Goal: Task Accomplishment & Management: Use online tool/utility

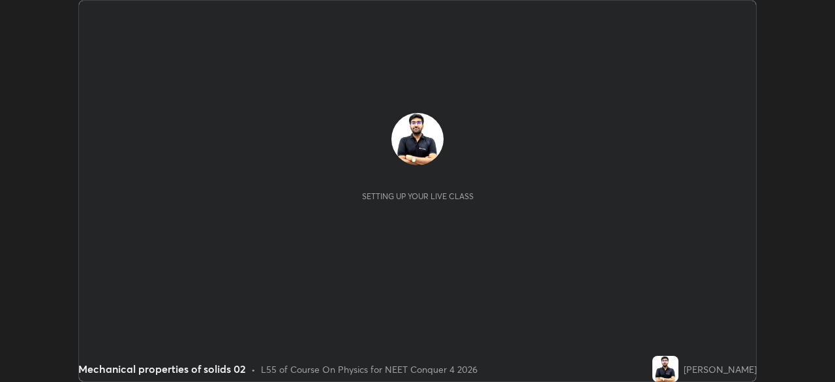
scroll to position [382, 835]
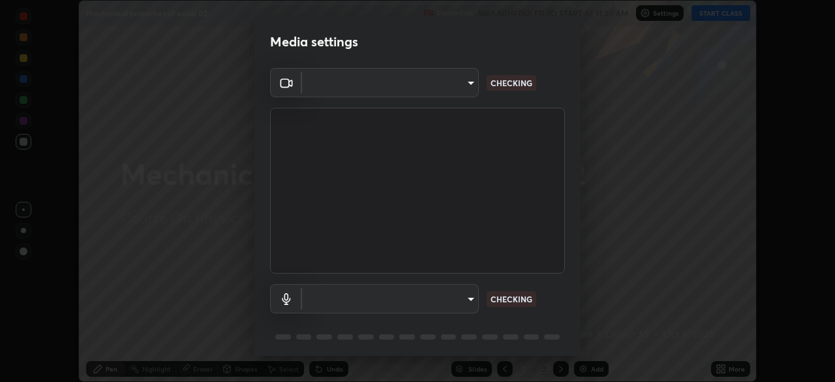
type input "f9c9e40c1fdfe5ebbc4e1433fe736b883486ebc84e0c1da292a4ca4c1bdb3432"
type input "default"
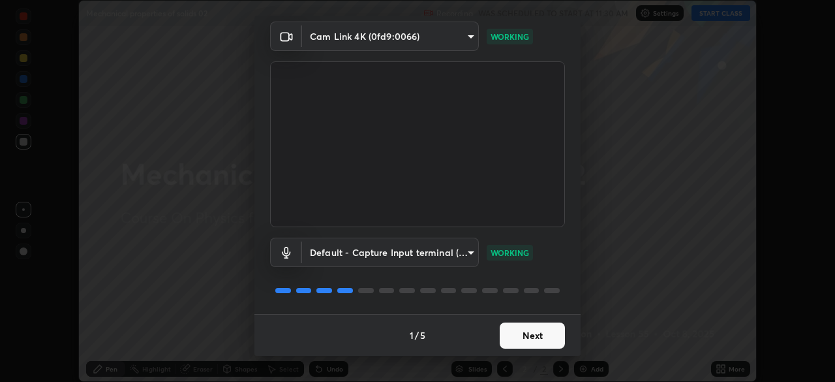
click at [521, 345] on button "Next" at bounding box center [532, 335] width 65 height 26
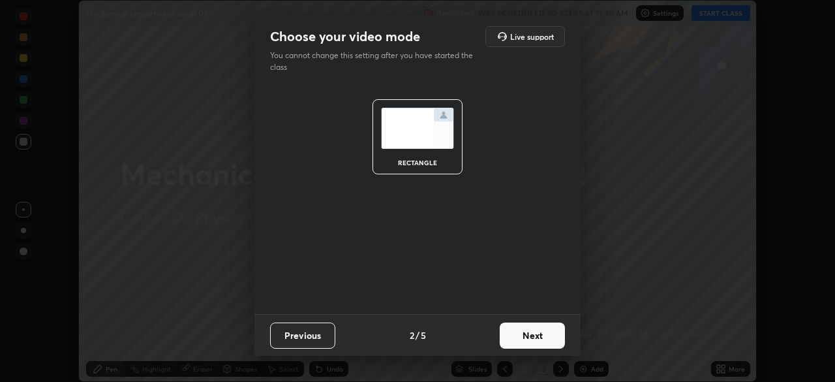
scroll to position [0, 0]
click at [527, 342] on button "Next" at bounding box center [532, 335] width 65 height 26
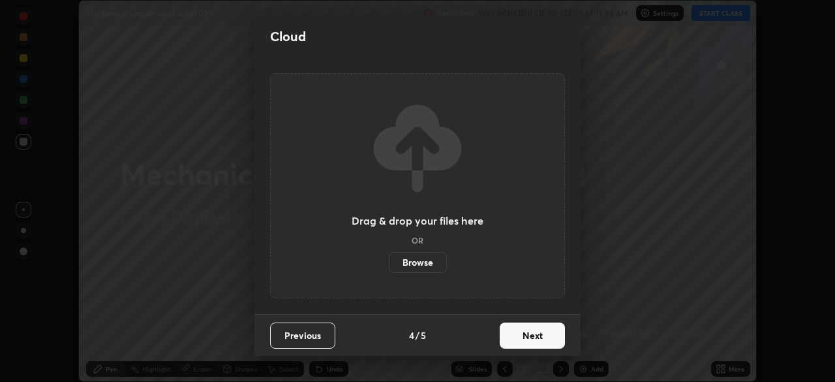
click at [532, 341] on button "Next" at bounding box center [532, 335] width 65 height 26
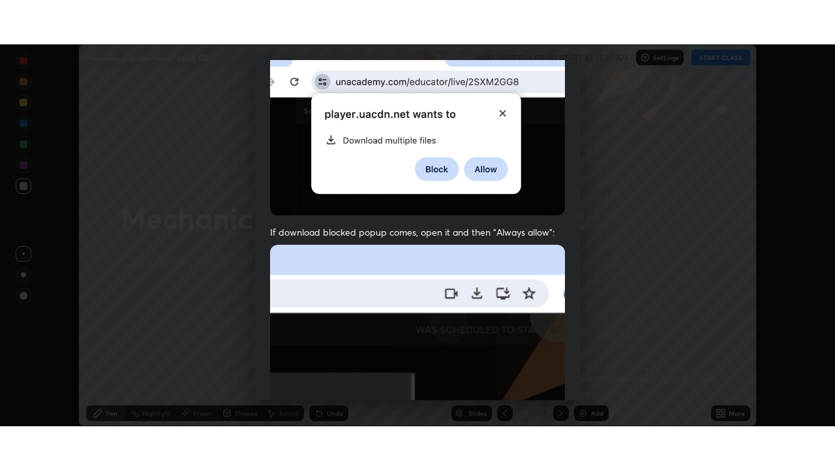
scroll to position [313, 0]
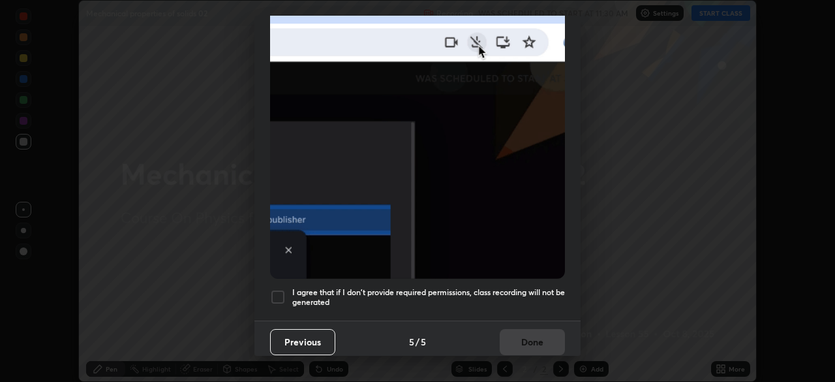
click at [278, 295] on div at bounding box center [278, 297] width 16 height 16
click at [517, 329] on button "Done" at bounding box center [532, 342] width 65 height 26
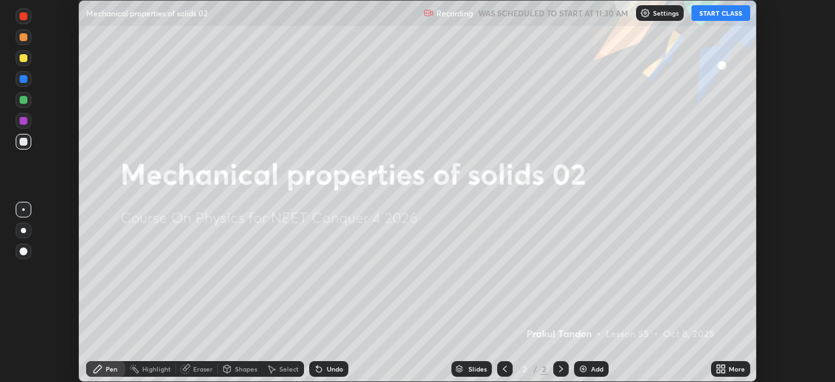
click at [736, 15] on button "START CLASS" at bounding box center [721, 13] width 59 height 16
click at [731, 371] on div "More" at bounding box center [737, 368] width 16 height 7
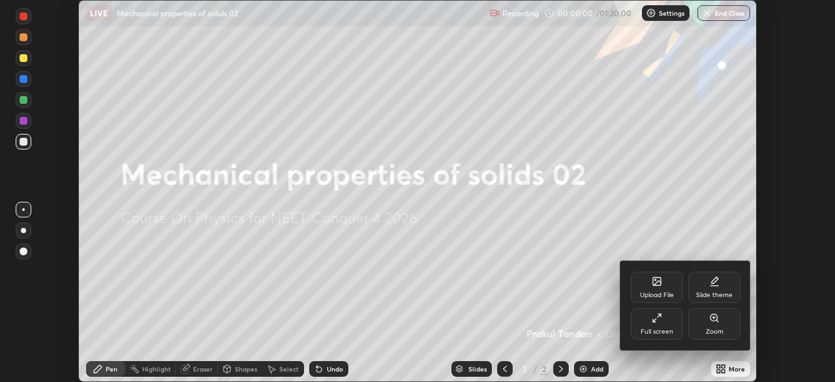
click at [664, 325] on div "Full screen" at bounding box center [657, 323] width 52 height 31
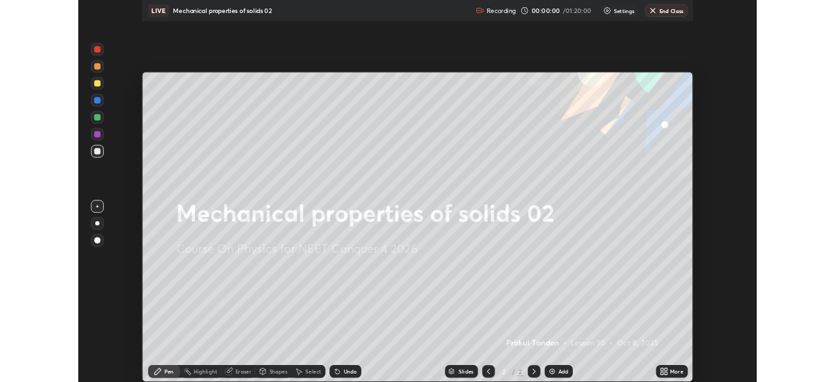
scroll to position [470, 835]
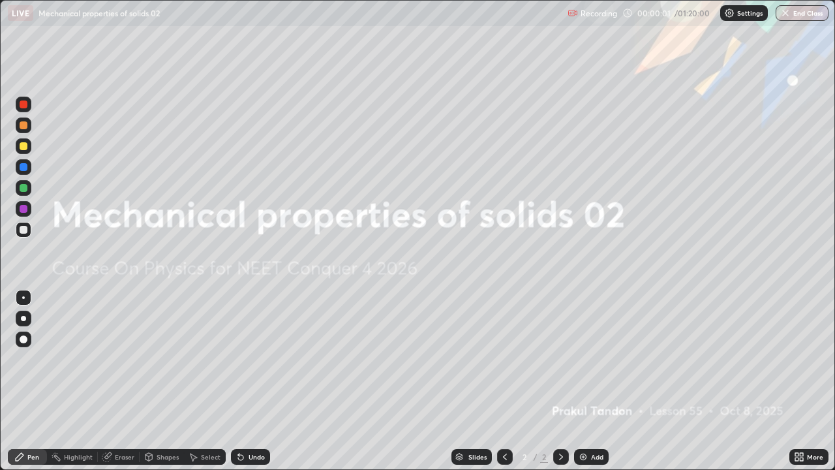
click at [594, 381] on div "Add" at bounding box center [591, 457] width 35 height 16
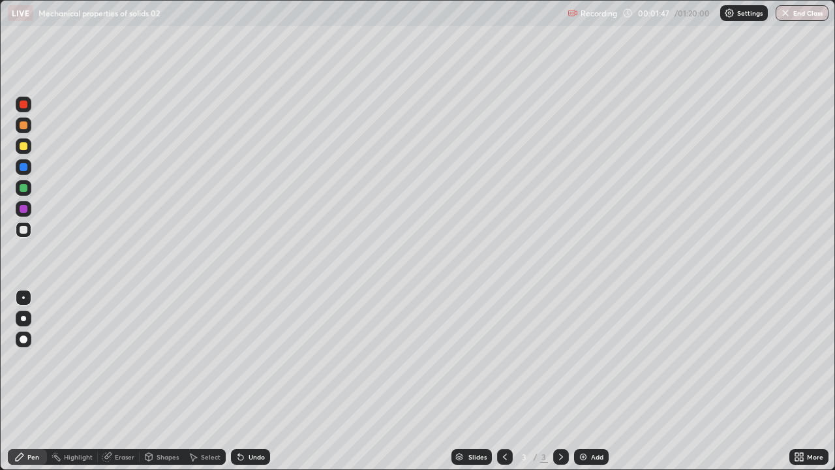
click at [245, 381] on div "Undo" at bounding box center [248, 457] width 44 height 26
click at [246, 381] on div "Undo" at bounding box center [250, 457] width 39 height 16
click at [29, 146] on div at bounding box center [24, 146] width 16 height 16
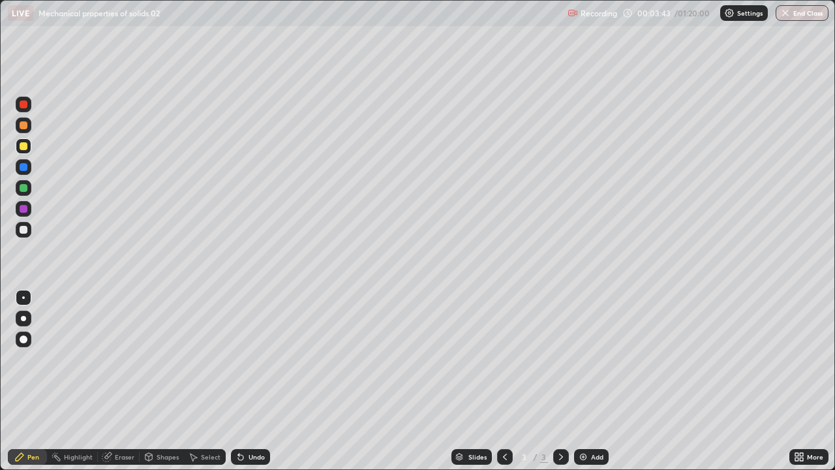
click at [238, 381] on icon at bounding box center [240, 457] width 5 height 5
click at [241, 381] on div "Undo" at bounding box center [250, 457] width 39 height 16
click at [245, 381] on div "Undo" at bounding box center [250, 457] width 39 height 16
click at [249, 381] on div "Undo" at bounding box center [257, 456] width 16 height 7
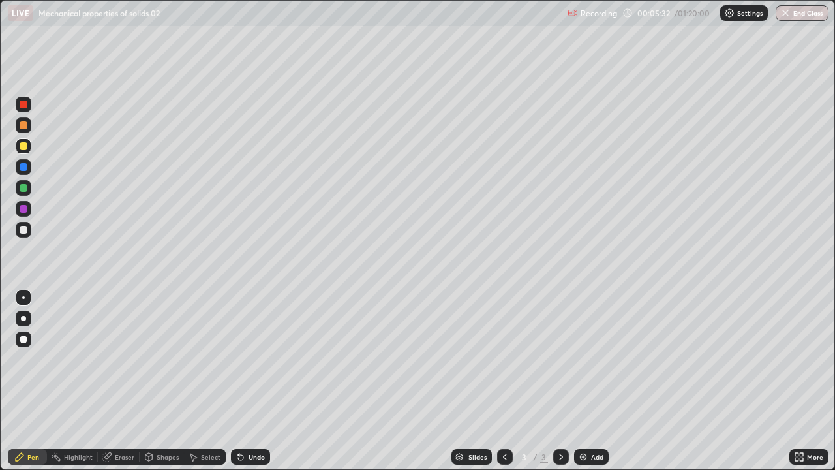
click at [249, 381] on div "Undo" at bounding box center [257, 456] width 16 height 7
click at [222, 381] on div "Select" at bounding box center [205, 457] width 42 height 16
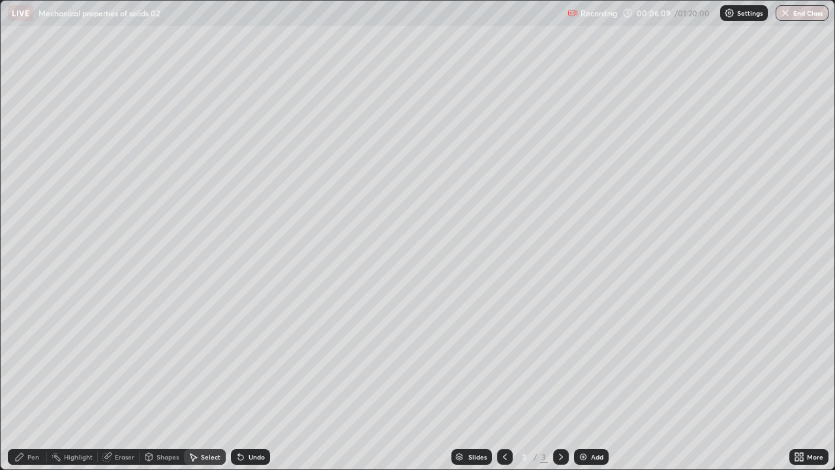
click at [596, 381] on div "Add" at bounding box center [597, 456] width 12 height 7
click at [31, 381] on div "Pen" at bounding box center [33, 456] width 12 height 7
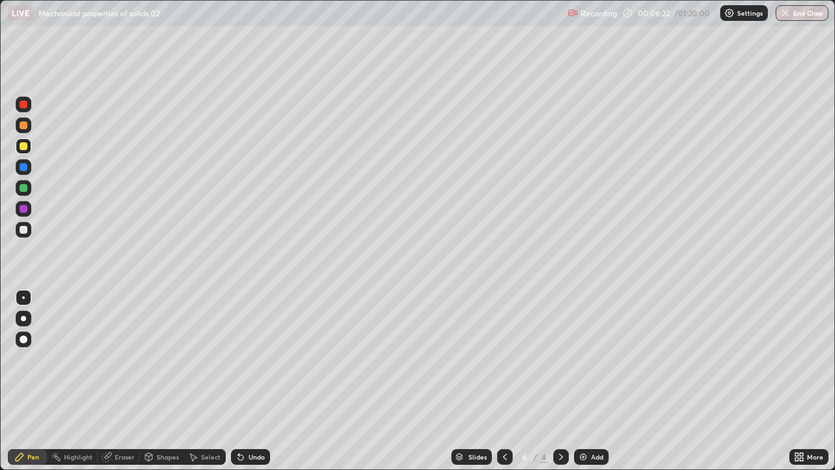
click at [249, 381] on div "Undo" at bounding box center [250, 457] width 39 height 16
click at [251, 381] on div "Undo" at bounding box center [250, 457] width 39 height 16
click at [504, 381] on icon at bounding box center [505, 457] width 10 height 10
click at [558, 381] on icon at bounding box center [561, 457] width 10 height 10
click at [254, 381] on div "Undo" at bounding box center [257, 456] width 16 height 7
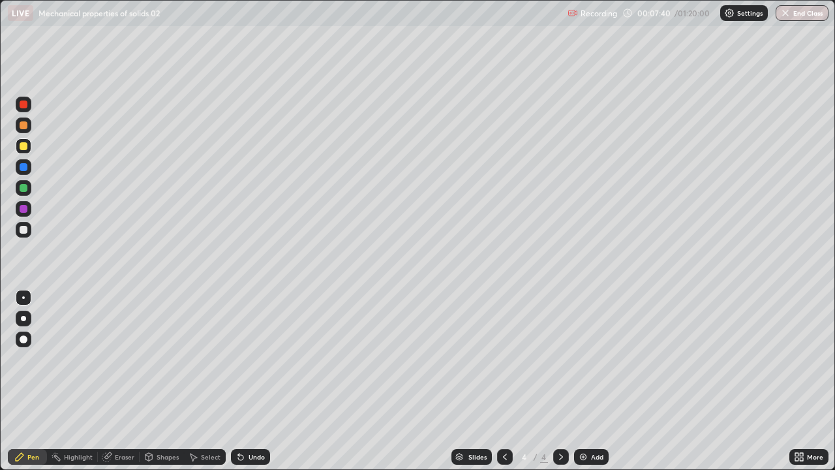
click at [248, 381] on div "Undo" at bounding box center [250, 457] width 39 height 16
click at [249, 381] on div "Undo" at bounding box center [257, 456] width 16 height 7
click at [238, 381] on icon at bounding box center [238, 453] width 1 height 1
click at [240, 381] on icon at bounding box center [240, 457] width 5 height 5
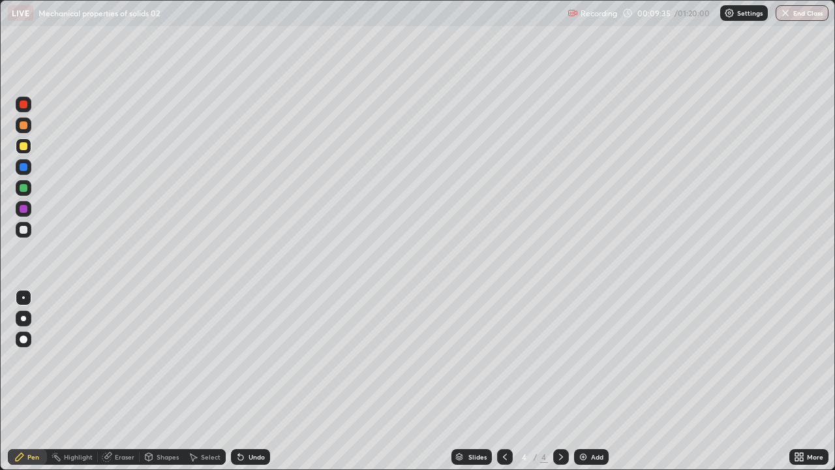
click at [249, 381] on div "Undo" at bounding box center [250, 457] width 39 height 16
click at [252, 381] on div "Undo" at bounding box center [257, 456] width 16 height 7
click at [249, 381] on div "Undo" at bounding box center [257, 456] width 16 height 7
click at [246, 381] on div "Undo" at bounding box center [250, 457] width 39 height 16
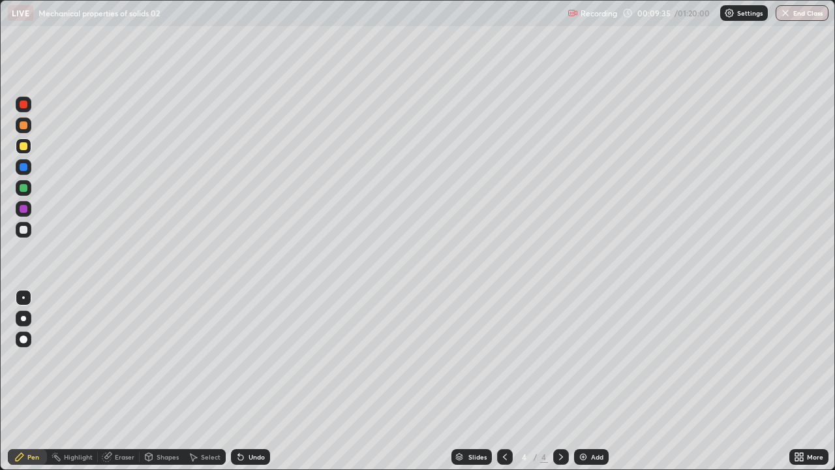
click at [246, 381] on div "Undo" at bounding box center [250, 457] width 39 height 16
click at [249, 381] on div "Undo" at bounding box center [257, 456] width 16 height 7
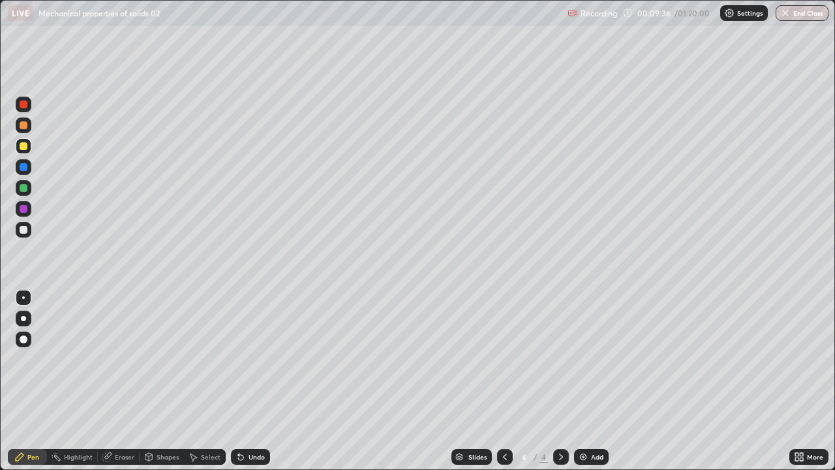
click at [249, 381] on div "Undo" at bounding box center [257, 456] width 16 height 7
click at [252, 381] on div "Undo" at bounding box center [250, 457] width 39 height 16
click at [835, 114] on div "Setting up your live class" at bounding box center [417, 235] width 835 height 470
click at [256, 381] on div "Undo" at bounding box center [257, 456] width 16 height 7
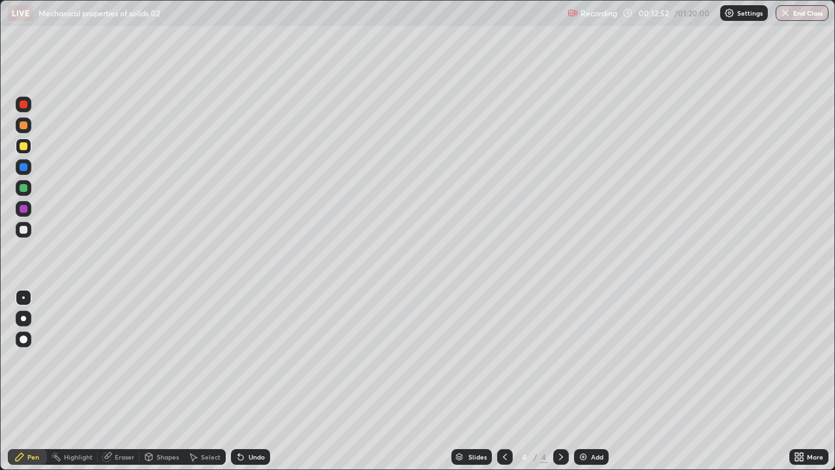
click at [597, 381] on div "Add" at bounding box center [591, 457] width 35 height 16
click at [25, 228] on div at bounding box center [24, 230] width 8 height 8
click at [257, 381] on div "Undo" at bounding box center [257, 456] width 16 height 7
click at [259, 381] on div "Undo" at bounding box center [257, 456] width 16 height 7
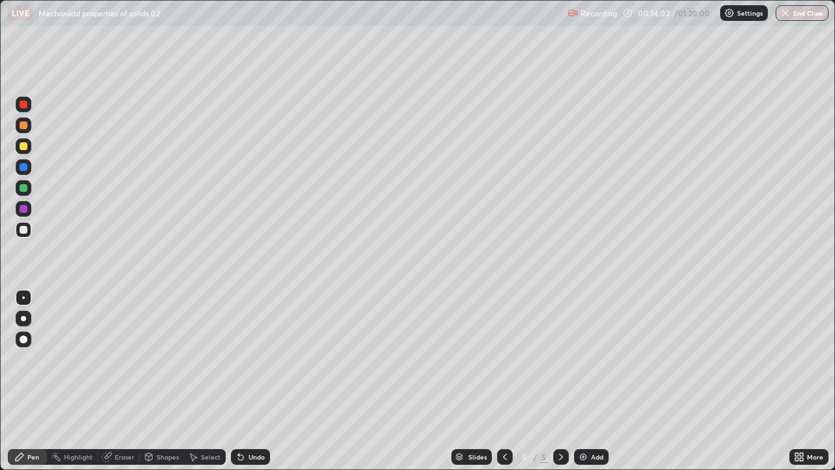
click at [259, 381] on div "Undo" at bounding box center [257, 456] width 16 height 7
click at [256, 381] on div "Undo" at bounding box center [257, 456] width 16 height 7
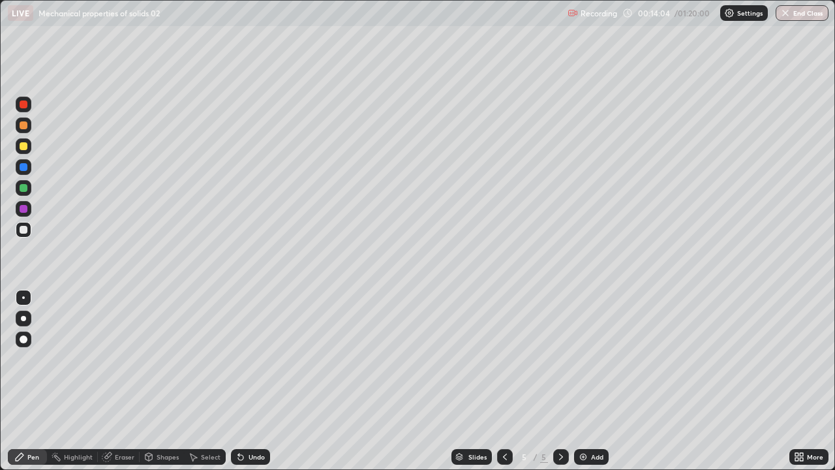
click at [256, 381] on div "Undo" at bounding box center [257, 456] width 16 height 7
click at [258, 381] on div "Undo" at bounding box center [250, 457] width 39 height 16
click at [256, 381] on div "Undo" at bounding box center [250, 457] width 39 height 16
click at [253, 381] on div "Undo" at bounding box center [257, 456] width 16 height 7
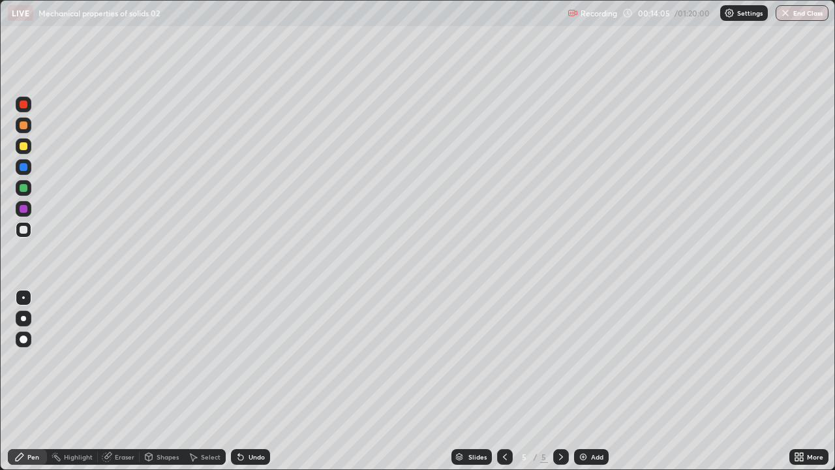
click at [254, 381] on div "Undo" at bounding box center [250, 457] width 39 height 16
click at [255, 381] on div "Undo" at bounding box center [250, 457] width 39 height 16
click at [121, 381] on div "Eraser" at bounding box center [119, 457] width 42 height 16
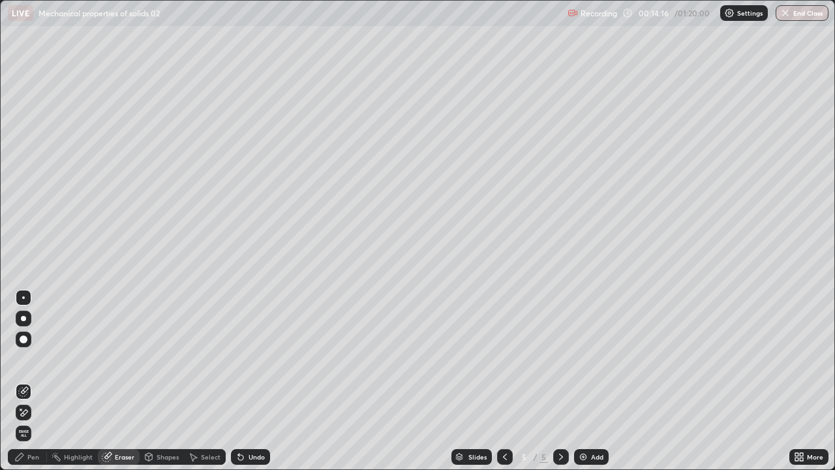
click at [31, 381] on div "Pen" at bounding box center [27, 457] width 39 height 16
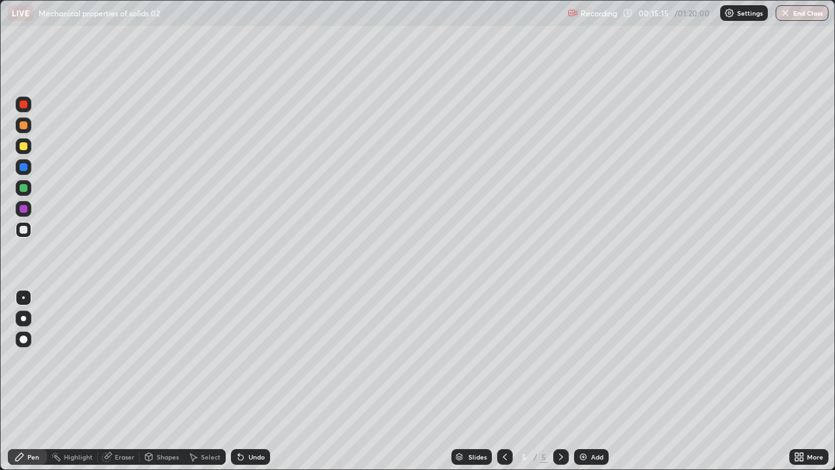
click at [249, 381] on div "Undo" at bounding box center [250, 457] width 39 height 16
click at [254, 381] on div "Undo" at bounding box center [250, 457] width 39 height 16
click at [254, 381] on div "Undo" at bounding box center [257, 456] width 16 height 7
click at [256, 381] on div "Undo" at bounding box center [257, 456] width 16 height 7
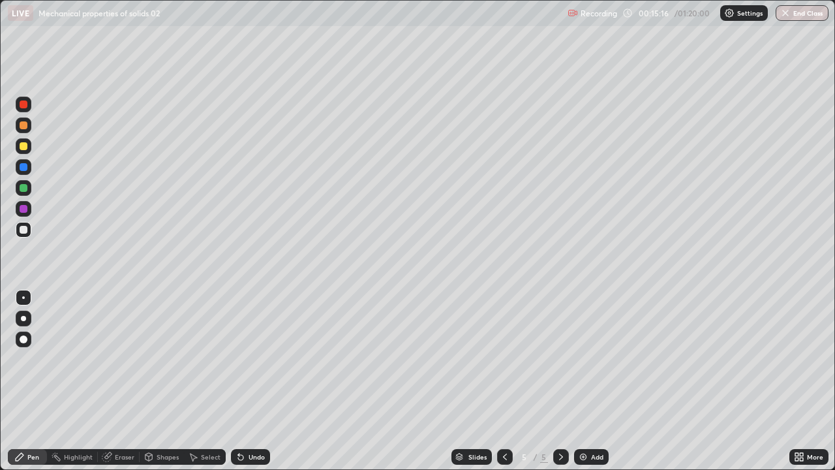
click at [256, 381] on div "Undo" at bounding box center [257, 456] width 16 height 7
click at [257, 381] on div "Undo" at bounding box center [257, 456] width 16 height 7
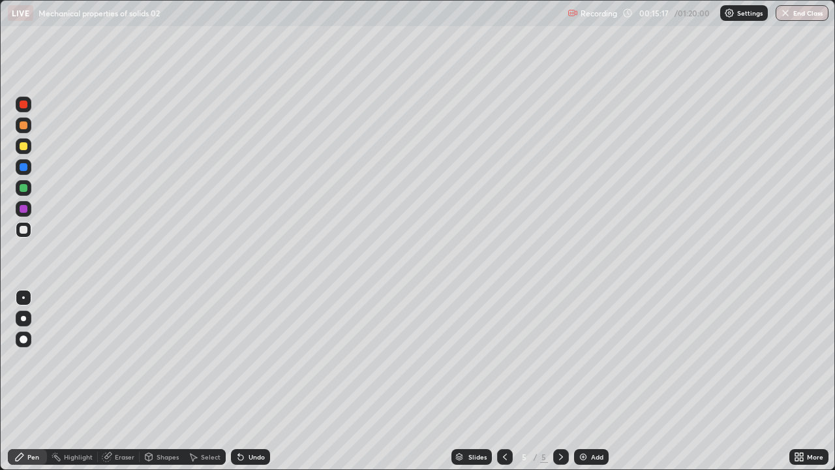
click at [262, 381] on div "Undo" at bounding box center [257, 456] width 16 height 7
click at [24, 146] on div at bounding box center [24, 146] width 8 height 8
click at [26, 230] on div at bounding box center [24, 230] width 8 height 8
click at [20, 147] on div at bounding box center [24, 146] width 8 height 8
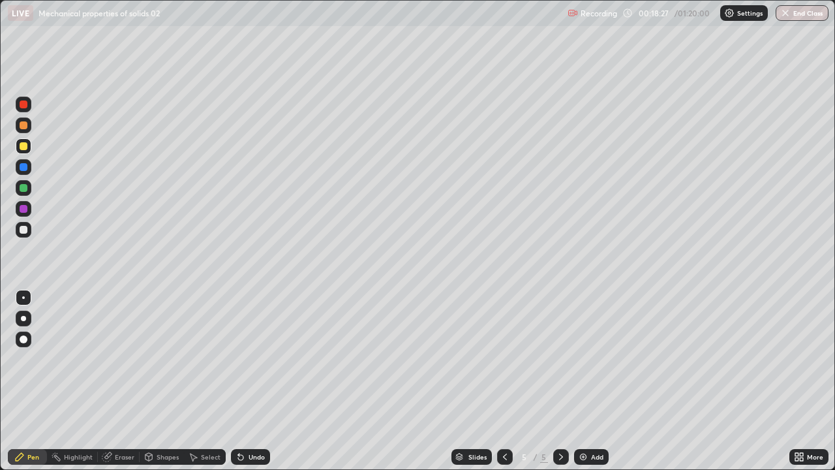
click at [248, 381] on div "Undo" at bounding box center [250, 457] width 39 height 16
click at [23, 126] on div at bounding box center [24, 125] width 8 height 8
click at [249, 381] on div "Undo" at bounding box center [257, 456] width 16 height 7
click at [26, 232] on div at bounding box center [24, 230] width 8 height 8
click at [23, 147] on div at bounding box center [24, 146] width 8 height 8
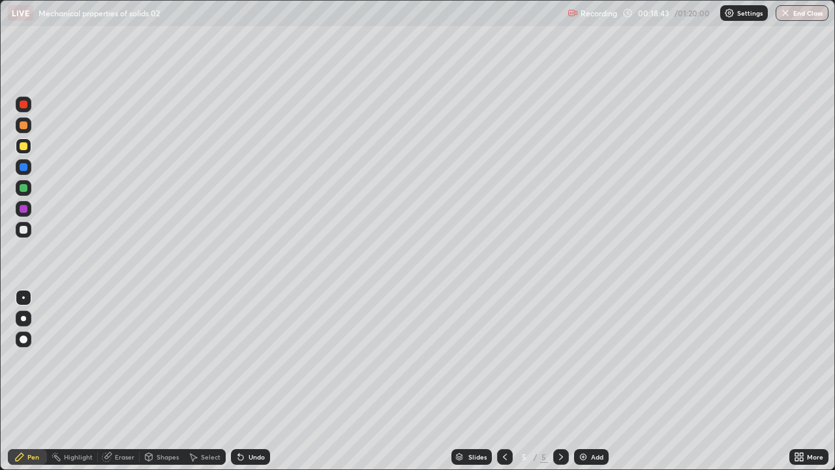
click at [23, 124] on div at bounding box center [24, 125] width 8 height 8
click at [25, 107] on div at bounding box center [24, 104] width 8 height 8
click at [22, 126] on div at bounding box center [24, 125] width 8 height 8
click at [23, 147] on div at bounding box center [24, 146] width 8 height 8
click at [23, 123] on div at bounding box center [24, 125] width 8 height 8
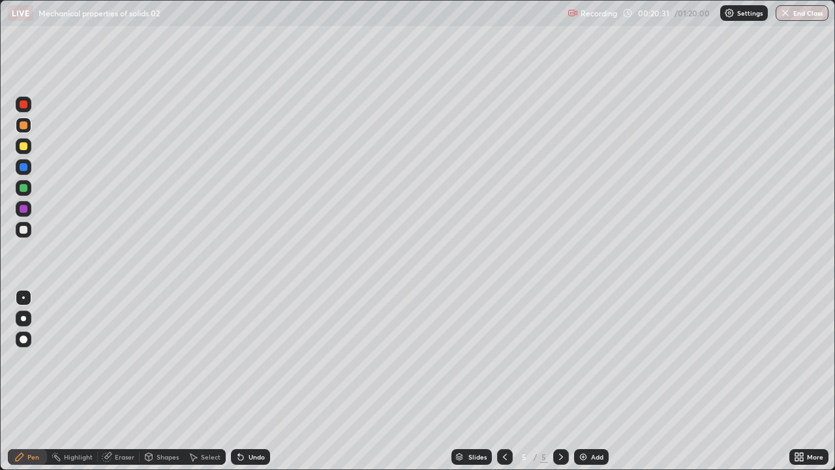
click at [24, 106] on div at bounding box center [24, 104] width 8 height 8
click at [239, 381] on icon at bounding box center [240, 457] width 5 height 5
click at [240, 381] on icon at bounding box center [240, 457] width 5 height 5
click at [245, 381] on div "Undo" at bounding box center [250, 457] width 39 height 16
click at [249, 381] on div "Undo" at bounding box center [257, 456] width 16 height 7
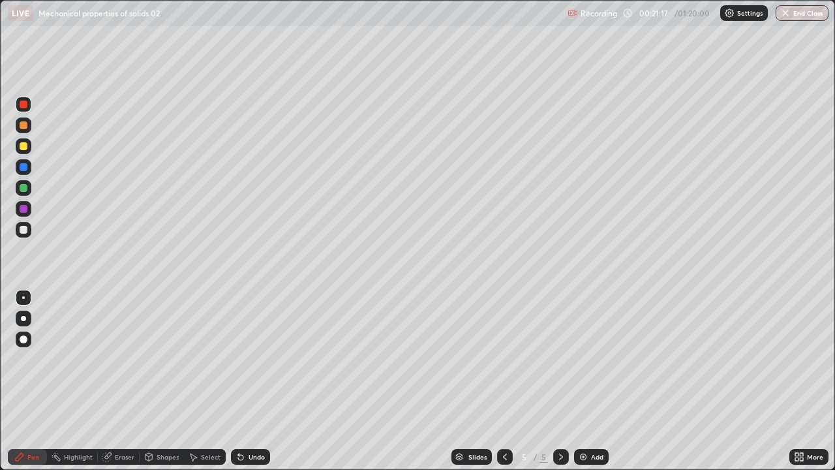
click at [254, 381] on div "Undo" at bounding box center [257, 456] width 16 height 7
click at [251, 381] on div "Undo" at bounding box center [250, 457] width 39 height 16
click at [245, 381] on div "Undo" at bounding box center [250, 457] width 39 height 16
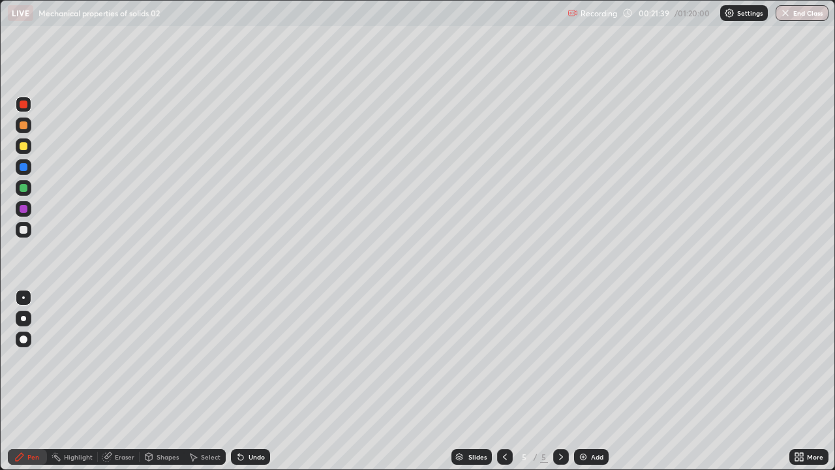
click at [253, 381] on div "Undo" at bounding box center [257, 456] width 16 height 7
click at [25, 234] on div at bounding box center [24, 230] width 16 height 16
click at [593, 381] on div "Add" at bounding box center [597, 456] width 12 height 7
click at [26, 148] on div at bounding box center [24, 146] width 8 height 8
click at [510, 381] on div at bounding box center [505, 457] width 16 height 16
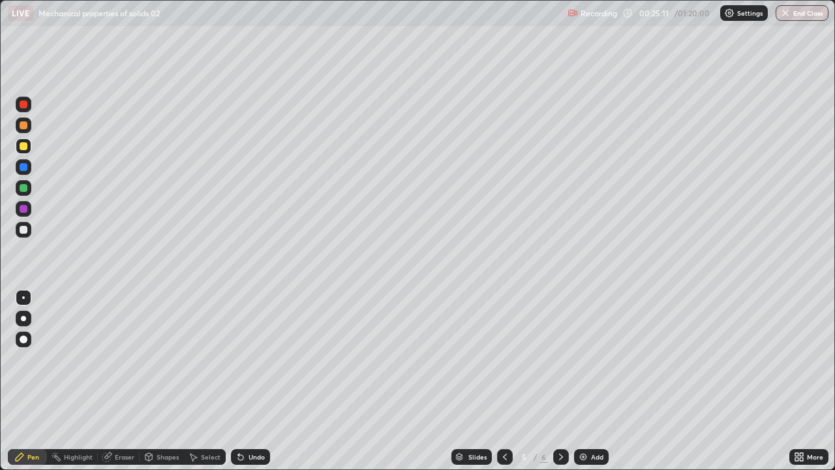
click at [560, 381] on icon at bounding box center [561, 457] width 10 height 10
click at [504, 381] on icon at bounding box center [505, 457] width 10 height 10
click at [560, 381] on icon at bounding box center [561, 457] width 10 height 10
click at [25, 228] on div at bounding box center [24, 230] width 8 height 8
click at [594, 381] on div "Add" at bounding box center [597, 456] width 12 height 7
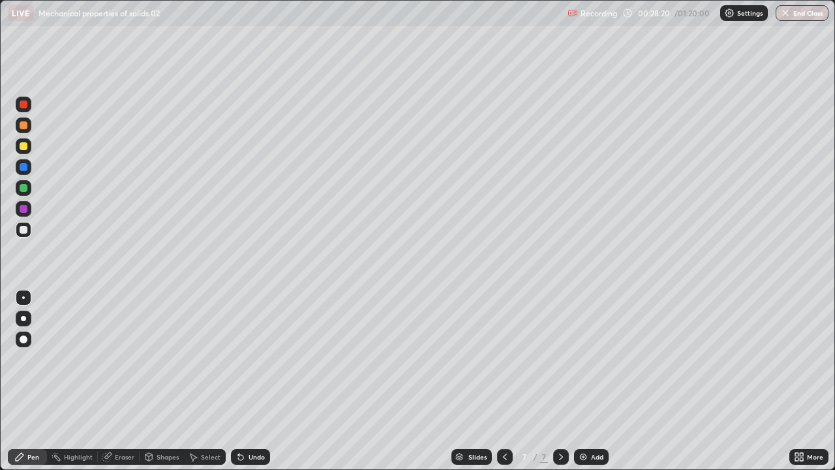
click at [249, 381] on div "Undo" at bounding box center [257, 456] width 16 height 7
click at [245, 381] on div "Undo" at bounding box center [250, 457] width 39 height 16
click at [246, 381] on div "Undo" at bounding box center [250, 457] width 39 height 16
click at [249, 381] on div "Undo" at bounding box center [257, 456] width 16 height 7
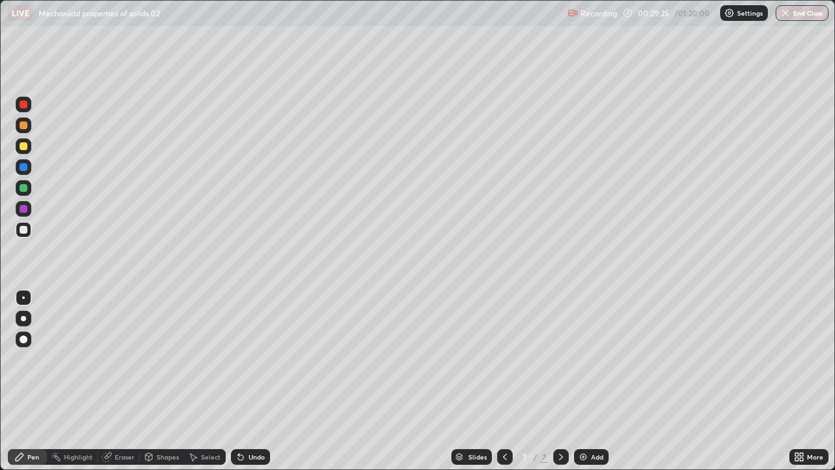
click at [251, 381] on div "Undo" at bounding box center [257, 456] width 16 height 7
click at [253, 381] on div "Undo" at bounding box center [257, 456] width 16 height 7
click at [252, 381] on div "Undo" at bounding box center [257, 456] width 16 height 7
click at [249, 381] on div "Undo" at bounding box center [250, 457] width 39 height 16
click at [22, 144] on div at bounding box center [24, 146] width 8 height 8
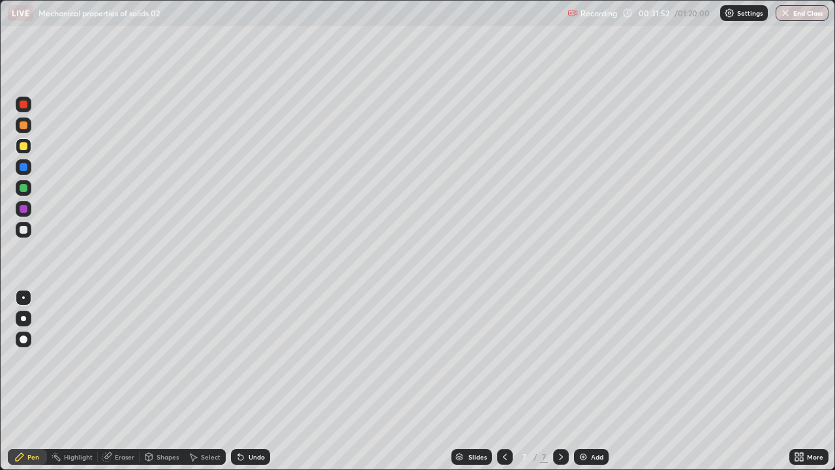
click at [245, 381] on div "Undo" at bounding box center [250, 457] width 39 height 16
click at [249, 381] on div "Undo" at bounding box center [257, 456] width 16 height 7
click at [587, 381] on img at bounding box center [583, 457] width 10 height 10
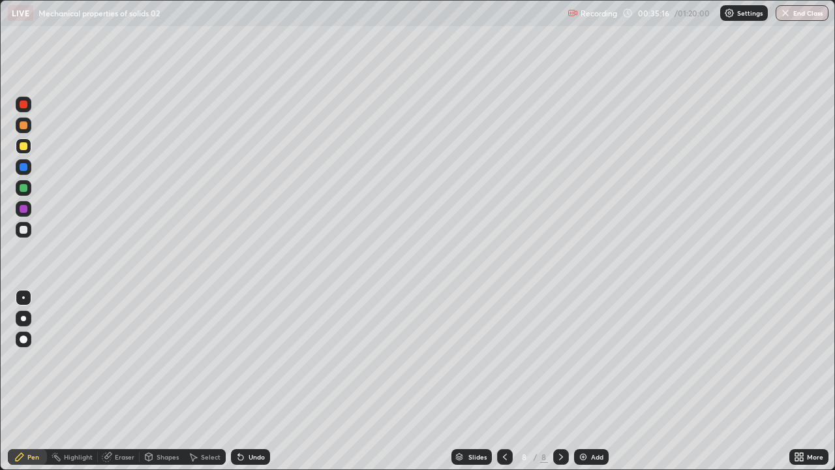
click at [260, 381] on div "Undo" at bounding box center [250, 457] width 39 height 16
click at [258, 381] on div "Undo" at bounding box center [250, 457] width 39 height 16
click at [249, 381] on div "Undo" at bounding box center [250, 457] width 39 height 16
click at [249, 381] on div "Undo" at bounding box center [257, 456] width 16 height 7
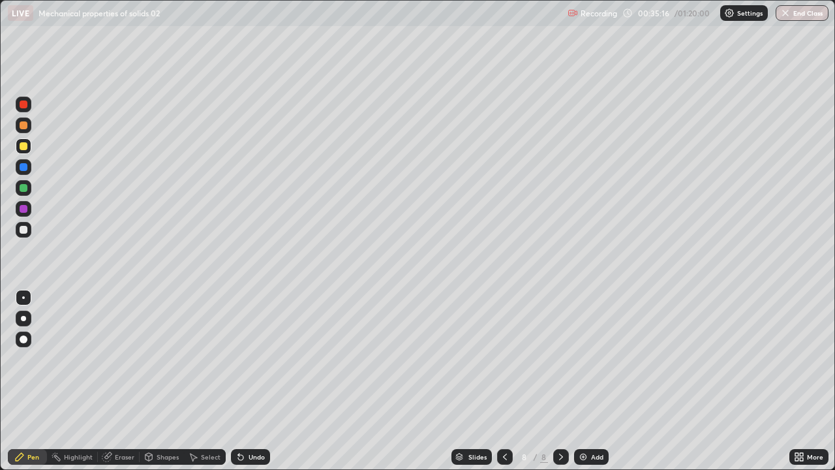
click at [255, 381] on div "Undo" at bounding box center [250, 457] width 39 height 16
click at [260, 381] on div "Undo" at bounding box center [248, 457] width 44 height 26
click at [258, 381] on div "Undo" at bounding box center [250, 457] width 39 height 16
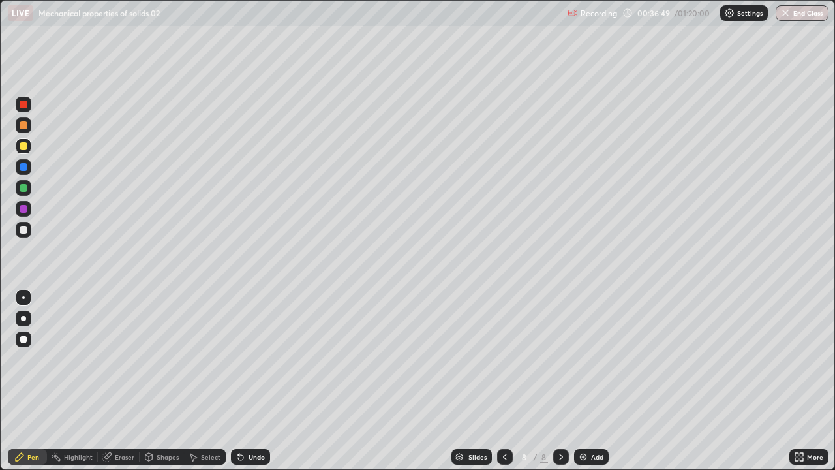
click at [504, 381] on icon at bounding box center [505, 457] width 10 height 10
click at [561, 381] on icon at bounding box center [561, 457] width 10 height 10
click at [28, 192] on div at bounding box center [24, 188] width 16 height 16
click at [256, 381] on div "Undo" at bounding box center [250, 457] width 39 height 16
click at [249, 381] on div "Undo" at bounding box center [257, 456] width 16 height 7
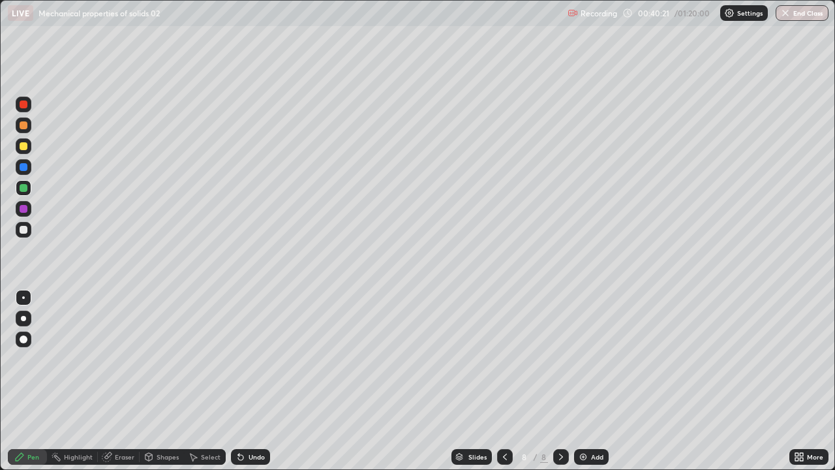
click at [254, 381] on div "Undo" at bounding box center [257, 456] width 16 height 7
click at [252, 381] on div "Undo" at bounding box center [257, 456] width 16 height 7
click at [25, 232] on div at bounding box center [24, 230] width 8 height 8
click at [598, 381] on div "Add" at bounding box center [591, 457] width 35 height 16
click at [25, 145] on div at bounding box center [24, 146] width 8 height 8
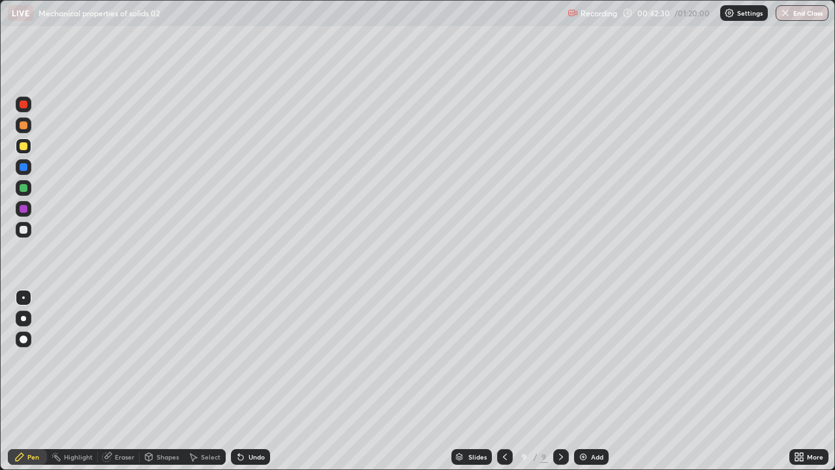
click at [27, 230] on div at bounding box center [24, 230] width 8 height 8
click at [17, 146] on div at bounding box center [24, 146] width 16 height 16
click at [238, 381] on icon at bounding box center [238, 453] width 1 height 1
click at [239, 381] on icon at bounding box center [240, 457] width 5 height 5
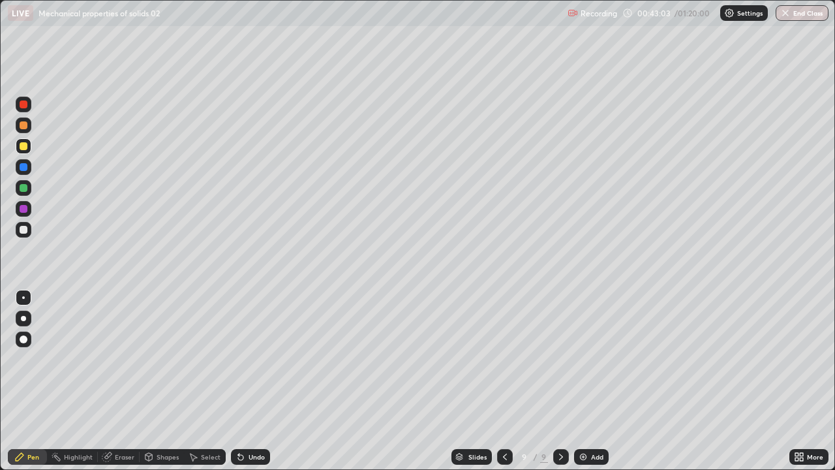
click at [239, 381] on icon at bounding box center [240, 457] width 5 height 5
click at [261, 381] on div "Undo" at bounding box center [250, 457] width 39 height 16
click at [257, 381] on div "Undo" at bounding box center [257, 456] width 16 height 7
click at [29, 233] on div at bounding box center [24, 230] width 16 height 16
click at [585, 381] on img at bounding box center [583, 457] width 10 height 10
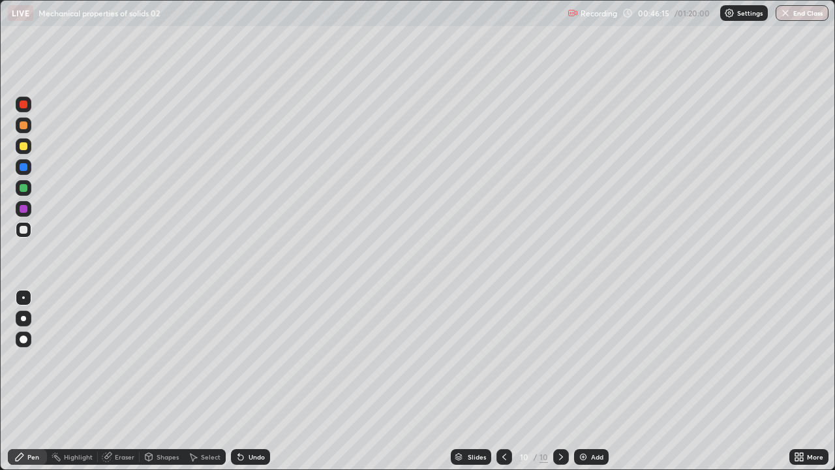
click at [22, 145] on div at bounding box center [24, 146] width 8 height 8
click at [246, 381] on div "Undo" at bounding box center [250, 457] width 39 height 16
click at [23, 126] on div at bounding box center [24, 125] width 8 height 8
click at [24, 151] on div at bounding box center [24, 146] width 16 height 16
click at [125, 381] on div "Eraser" at bounding box center [125, 456] width 20 height 7
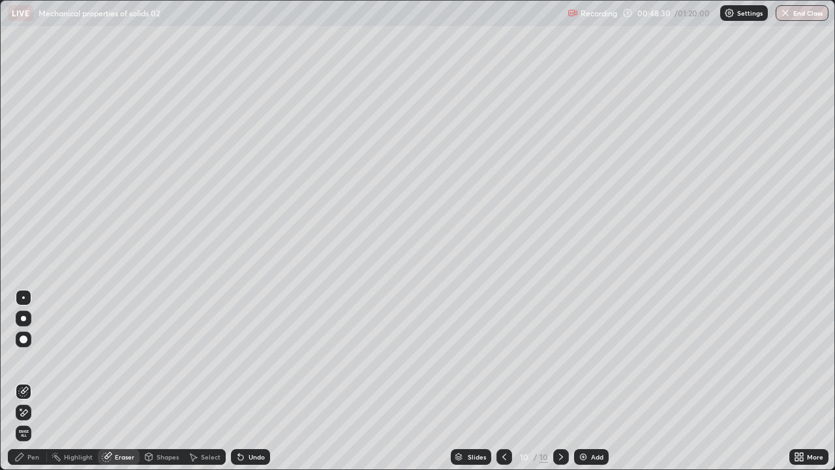
click at [26, 381] on div "Pen" at bounding box center [27, 457] width 39 height 16
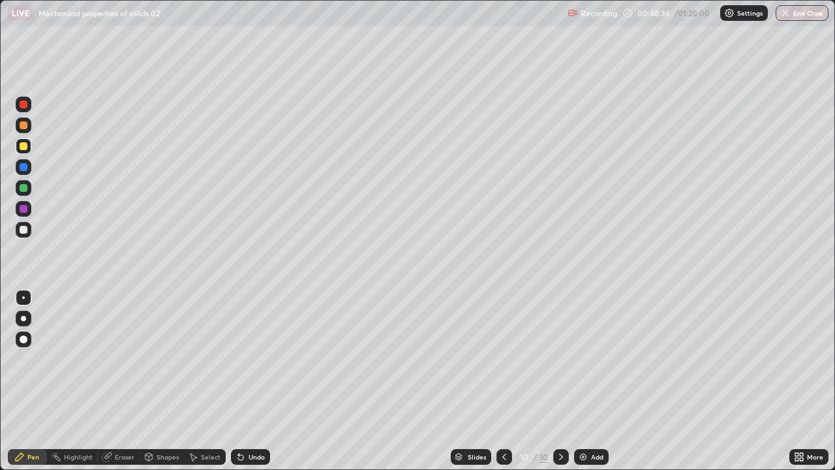
click at [22, 102] on div at bounding box center [24, 104] width 8 height 8
click at [381, 381] on div "Slides 10 / 10 Add" at bounding box center [529, 457] width 519 height 26
click at [28, 234] on div at bounding box center [24, 230] width 16 height 16
click at [587, 381] on div "Add" at bounding box center [591, 457] width 35 height 16
click at [244, 381] on div "Undo" at bounding box center [250, 457] width 39 height 16
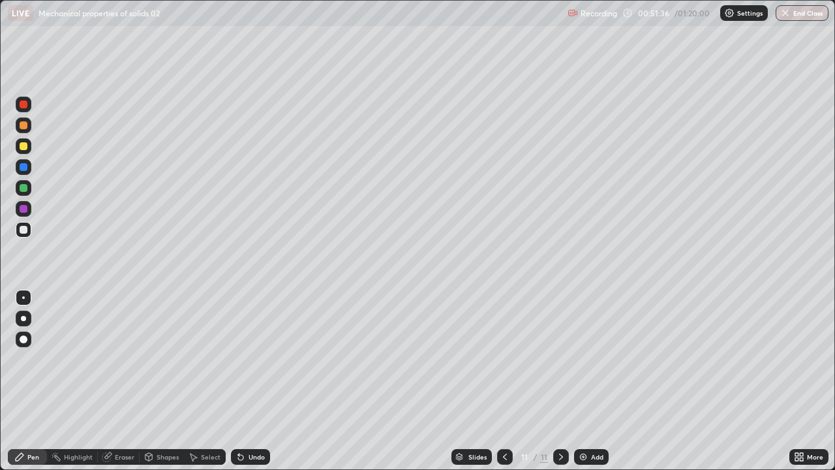
click at [22, 138] on div at bounding box center [24, 146] width 16 height 16
click at [593, 381] on div "Add" at bounding box center [591, 457] width 35 height 16
click at [27, 233] on div at bounding box center [24, 230] width 16 height 16
click at [18, 144] on div at bounding box center [24, 146] width 16 height 16
click at [250, 381] on div "Undo" at bounding box center [257, 456] width 16 height 7
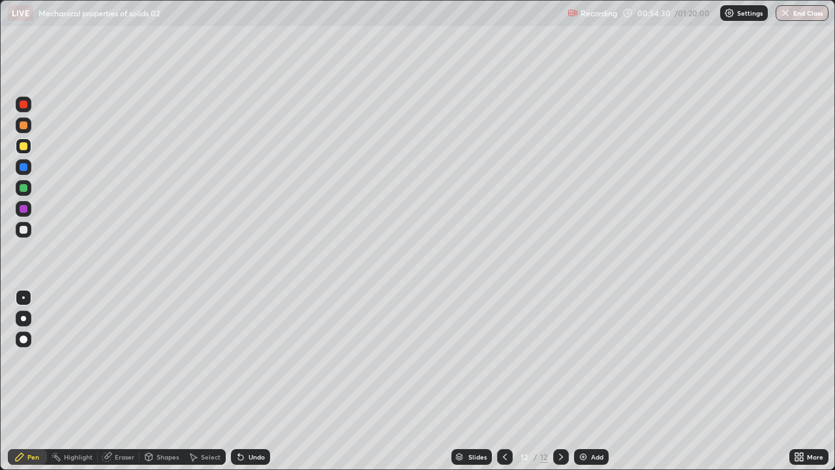
click at [246, 381] on div "Undo" at bounding box center [250, 457] width 39 height 16
click at [249, 381] on div "Undo" at bounding box center [257, 456] width 16 height 7
click at [253, 381] on div "Undo" at bounding box center [257, 456] width 16 height 7
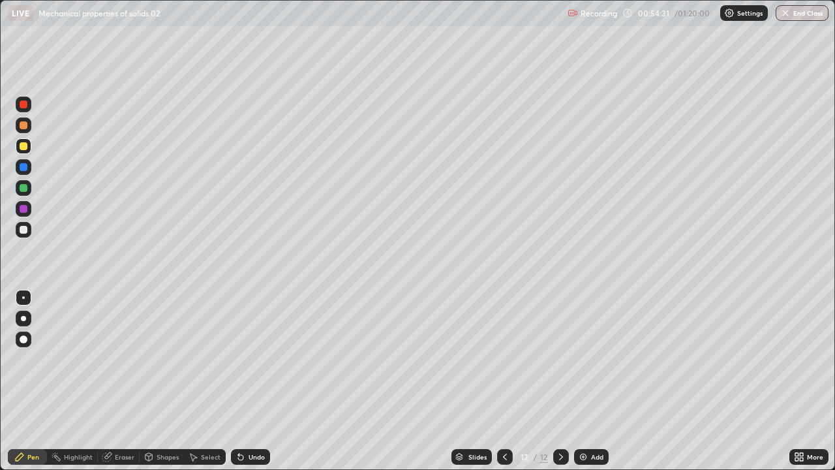
click at [253, 381] on div "Undo" at bounding box center [257, 456] width 16 height 7
click at [250, 381] on div "Undo" at bounding box center [250, 457] width 39 height 16
click at [254, 381] on div "Undo" at bounding box center [257, 456] width 16 height 7
click at [257, 381] on div "Undo" at bounding box center [257, 456] width 16 height 7
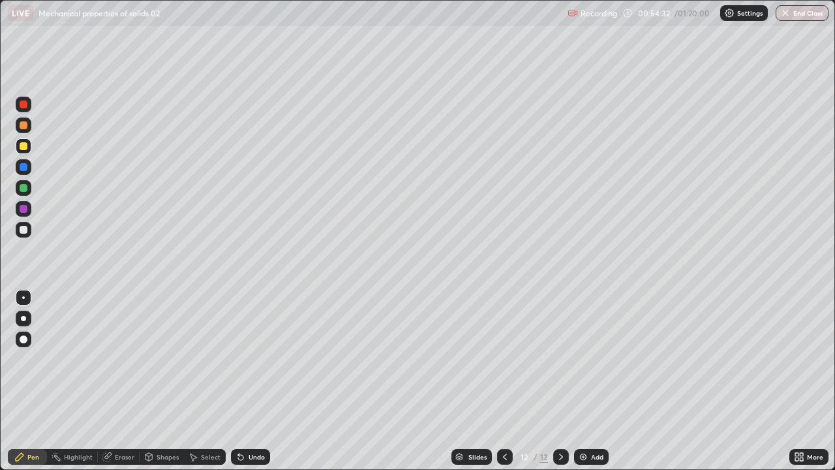
click at [257, 381] on div "Undo" at bounding box center [257, 456] width 16 height 7
click at [262, 381] on div "Undo" at bounding box center [257, 456] width 16 height 7
click at [262, 381] on div "Undo" at bounding box center [250, 457] width 39 height 16
click at [252, 381] on div "Undo" at bounding box center [257, 456] width 16 height 7
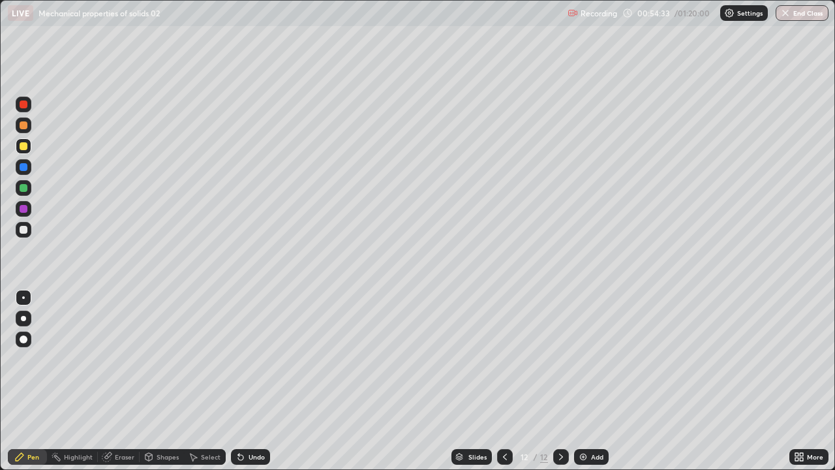
click at [252, 381] on div "Undo" at bounding box center [257, 456] width 16 height 7
click at [251, 381] on div "Undo" at bounding box center [257, 456] width 16 height 7
click at [253, 381] on div "Undo" at bounding box center [257, 456] width 16 height 7
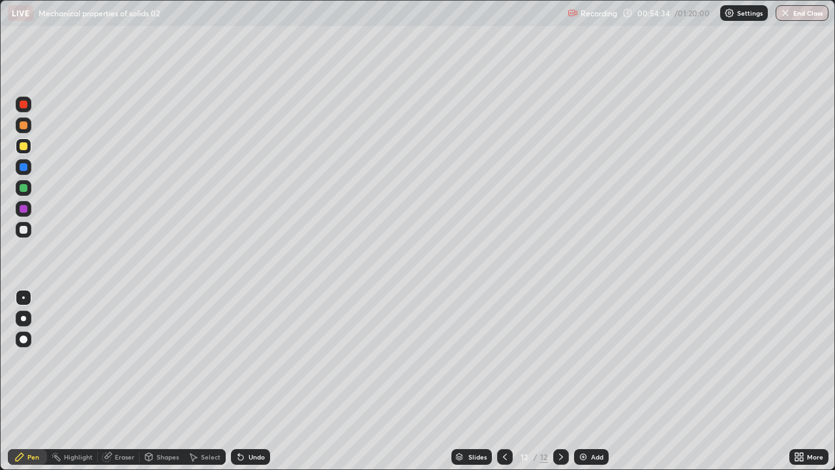
click at [254, 381] on div "Undo" at bounding box center [257, 456] width 16 height 7
click at [258, 381] on div "Undo" at bounding box center [257, 456] width 16 height 7
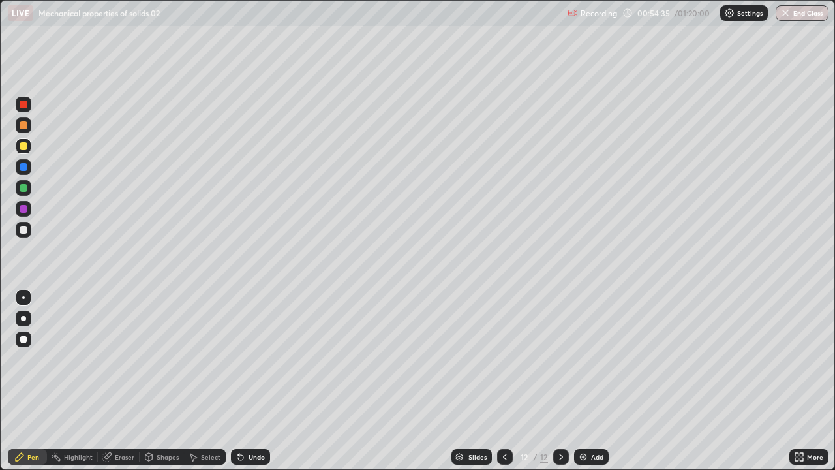
click at [258, 381] on div "Undo" at bounding box center [257, 456] width 16 height 7
click at [261, 381] on div "Undo" at bounding box center [257, 456] width 16 height 7
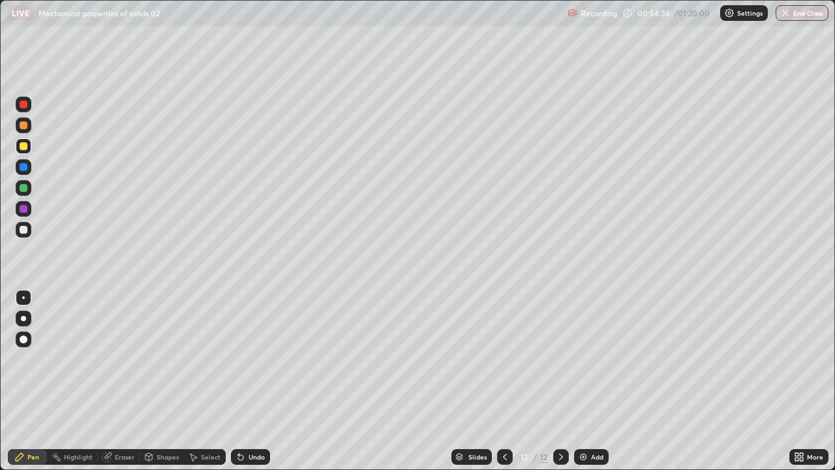
click at [263, 381] on div "Undo" at bounding box center [257, 456] width 16 height 7
click at [259, 381] on div "Undo" at bounding box center [250, 457] width 39 height 16
click at [262, 381] on div "Undo" at bounding box center [257, 456] width 16 height 7
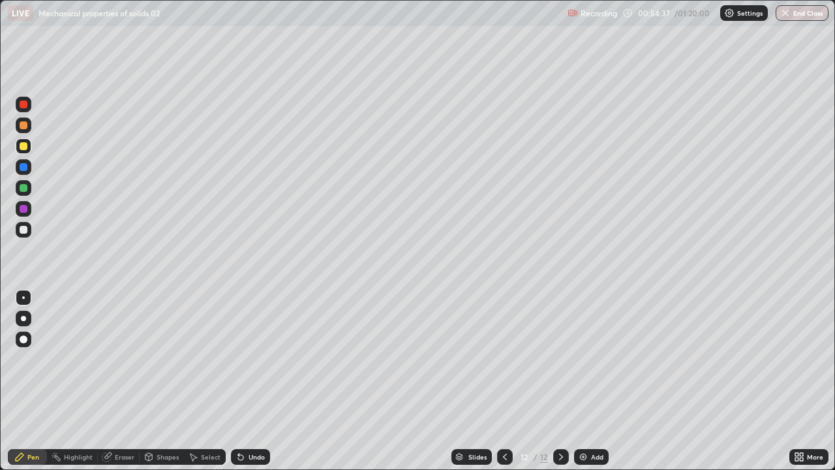
click at [259, 381] on div "Undo" at bounding box center [250, 457] width 39 height 16
click at [260, 381] on div "Undo" at bounding box center [250, 457] width 39 height 16
click at [264, 381] on div "Undo" at bounding box center [250, 457] width 39 height 16
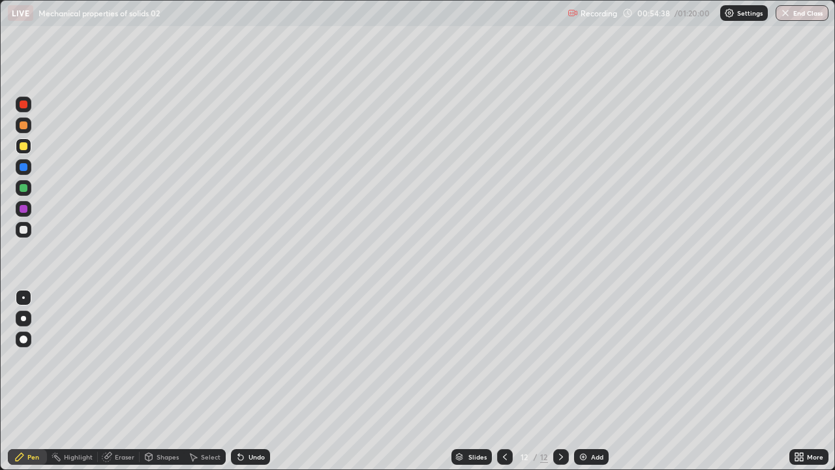
click at [268, 381] on div "Undo" at bounding box center [250, 457] width 39 height 16
click at [266, 381] on div "Undo" at bounding box center [250, 457] width 39 height 16
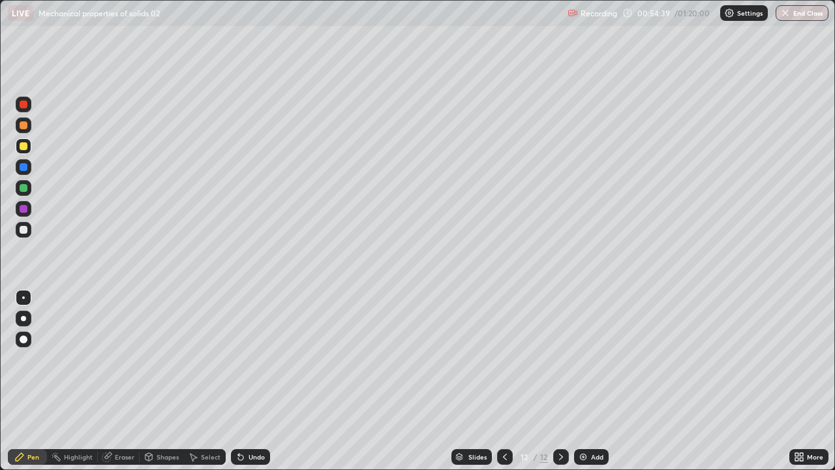
click at [266, 381] on div "Undo" at bounding box center [250, 457] width 39 height 16
click at [277, 381] on div "Slides 12 / 12 Add" at bounding box center [529, 457] width 519 height 26
click at [275, 381] on div "Slides 12 / 12 Add" at bounding box center [529, 457] width 519 height 26
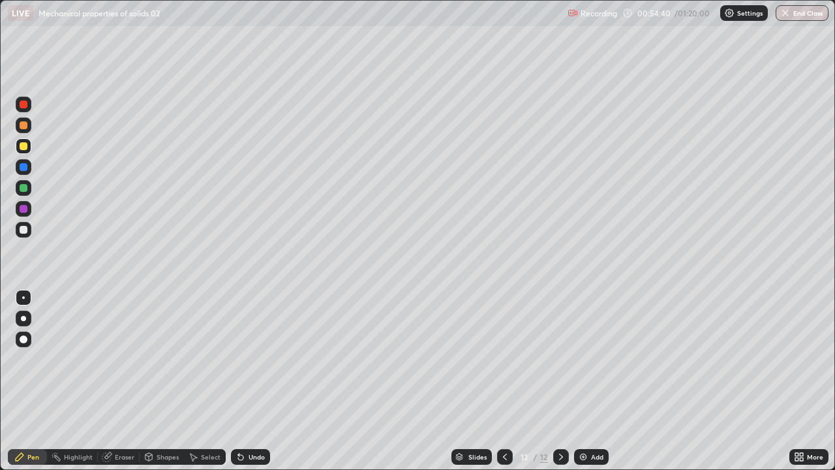
click at [267, 381] on div "Undo" at bounding box center [250, 457] width 39 height 16
click at [260, 381] on div "Undo" at bounding box center [257, 456] width 16 height 7
click at [253, 381] on div "Undo" at bounding box center [250, 457] width 39 height 16
click at [594, 381] on div "Add" at bounding box center [597, 456] width 12 height 7
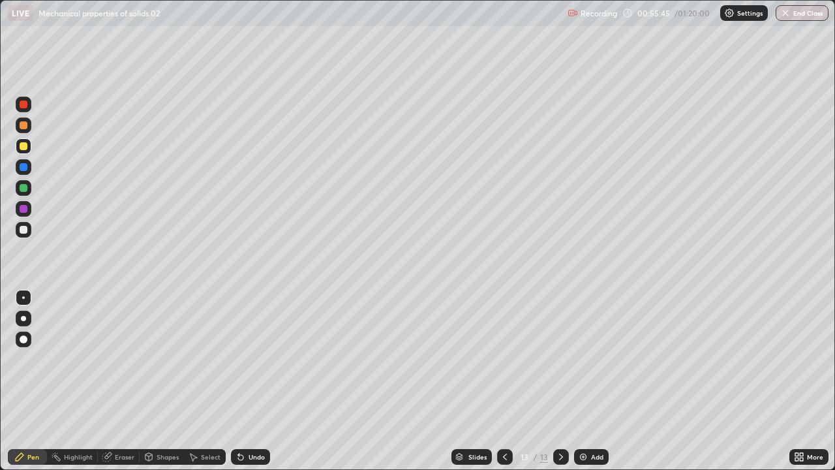
click at [23, 230] on div at bounding box center [24, 230] width 8 height 8
click at [27, 147] on div at bounding box center [24, 146] width 8 height 8
click at [29, 232] on div at bounding box center [24, 230] width 16 height 16
click at [251, 381] on div "Undo" at bounding box center [250, 457] width 39 height 16
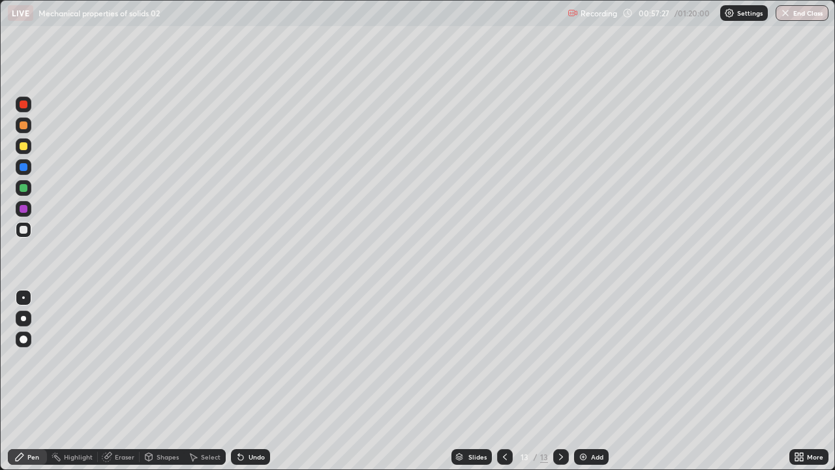
click at [251, 381] on div "Undo" at bounding box center [250, 457] width 39 height 16
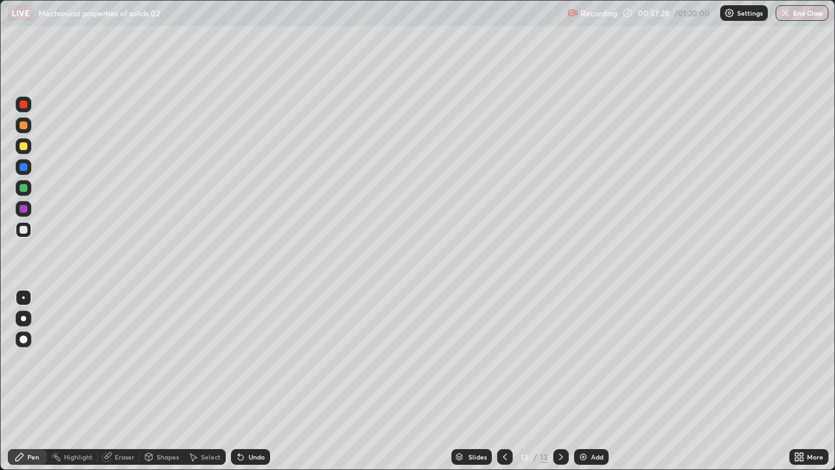
click at [251, 381] on div "Undo" at bounding box center [250, 457] width 39 height 16
click at [29, 145] on div at bounding box center [24, 146] width 16 height 16
click at [503, 381] on icon at bounding box center [505, 457] width 10 height 10
click at [560, 381] on icon at bounding box center [561, 457] width 10 height 10
click at [623, 381] on div "Slides 13 / 13 Add" at bounding box center [529, 457] width 519 height 26
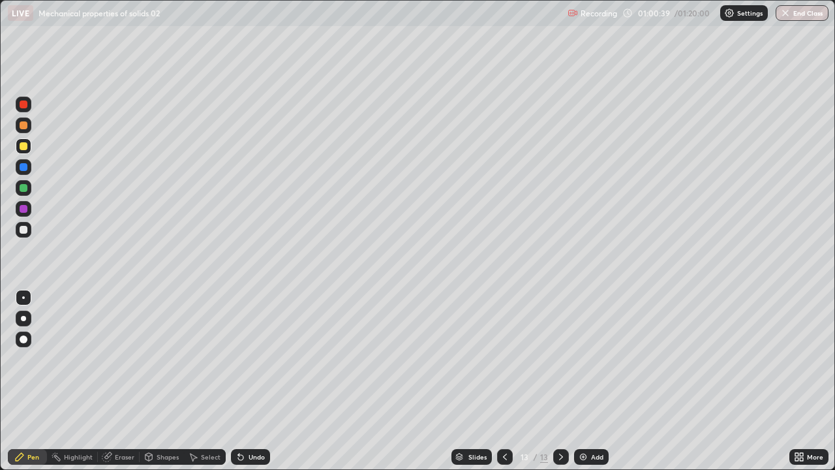
click at [506, 381] on icon at bounding box center [505, 457] width 10 height 10
click at [560, 381] on icon at bounding box center [561, 457] width 10 height 10
click at [587, 381] on div "Add" at bounding box center [591, 457] width 35 height 16
click at [29, 232] on div at bounding box center [24, 230] width 16 height 16
click at [251, 381] on div "Undo" at bounding box center [257, 456] width 16 height 7
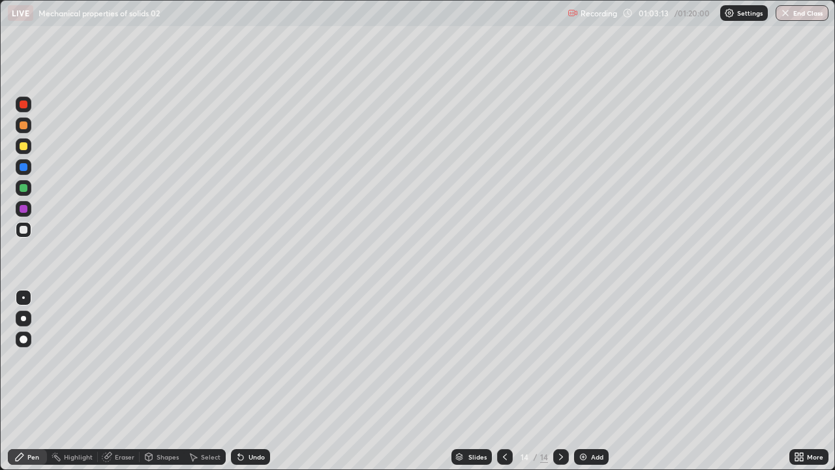
click at [22, 146] on div at bounding box center [24, 146] width 8 height 8
click at [253, 381] on div "Undo" at bounding box center [257, 456] width 16 height 7
click at [251, 381] on div "Undo" at bounding box center [250, 457] width 39 height 16
click at [258, 381] on div "Undo" at bounding box center [257, 456] width 16 height 7
click at [256, 381] on div "Undo" at bounding box center [250, 457] width 39 height 16
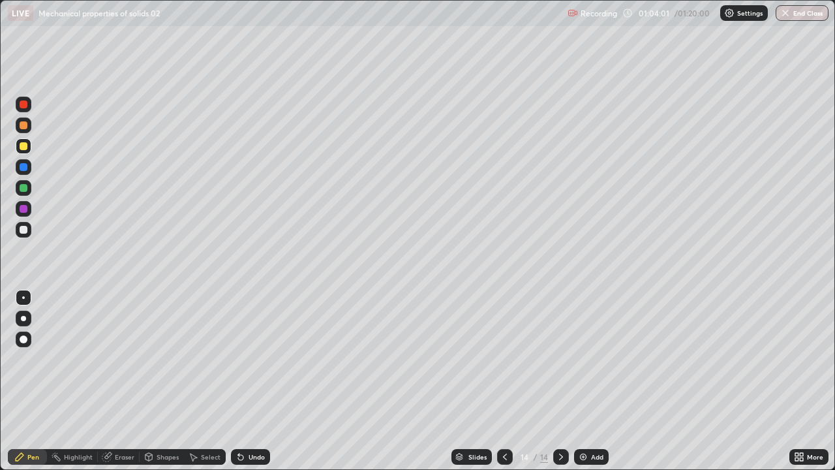
click at [256, 381] on div "Undo" at bounding box center [250, 457] width 39 height 16
click at [258, 381] on div "Undo" at bounding box center [250, 457] width 39 height 16
click at [254, 381] on div "Undo" at bounding box center [257, 456] width 16 height 7
click at [249, 381] on div "Undo" at bounding box center [257, 456] width 16 height 7
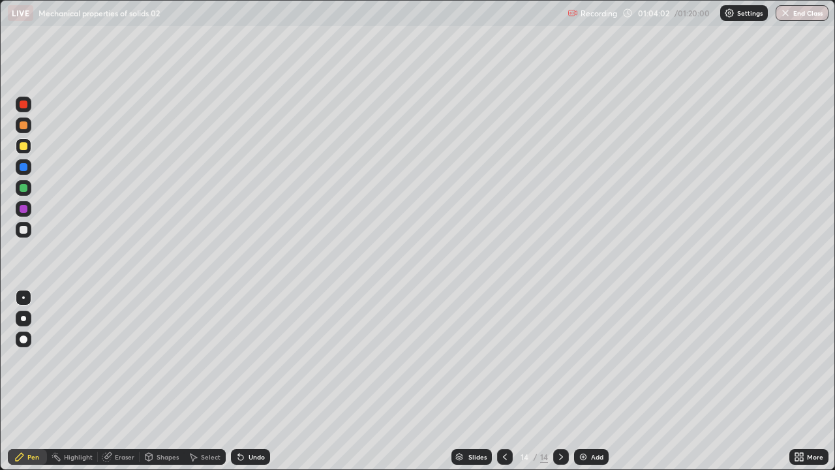
click at [253, 381] on div "Undo" at bounding box center [257, 456] width 16 height 7
click at [501, 381] on div at bounding box center [505, 457] width 16 height 16
click at [560, 381] on icon at bounding box center [561, 457] width 10 height 10
click at [260, 381] on div "Undo" at bounding box center [257, 456] width 16 height 7
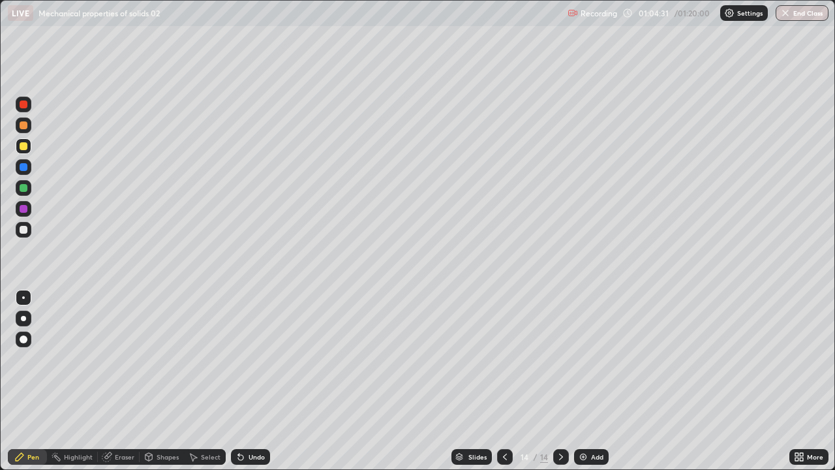
click at [254, 381] on div "Undo" at bounding box center [257, 456] width 16 height 7
click at [249, 381] on div "Undo" at bounding box center [257, 456] width 16 height 7
click at [244, 381] on div "Undo" at bounding box center [250, 457] width 39 height 16
click at [249, 381] on div "Undo" at bounding box center [257, 456] width 16 height 7
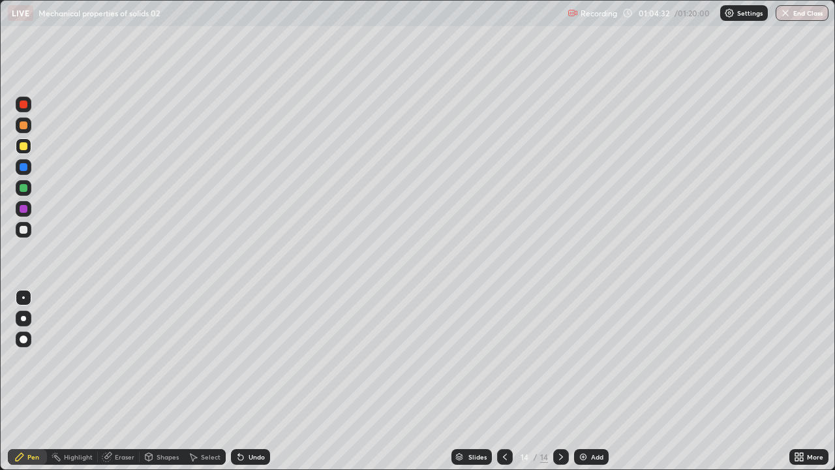
click at [249, 381] on div "Undo" at bounding box center [257, 456] width 16 height 7
click at [254, 381] on div "Undo" at bounding box center [250, 457] width 39 height 16
click at [259, 381] on div "Undo" at bounding box center [257, 456] width 16 height 7
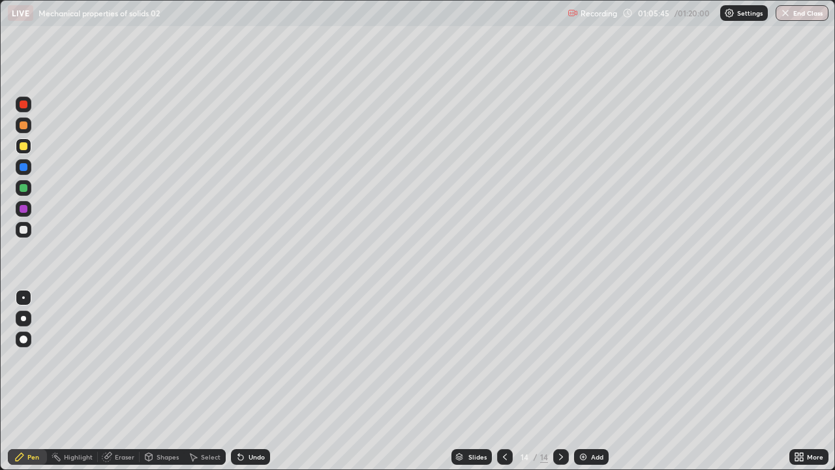
click at [560, 381] on icon at bounding box center [561, 456] width 4 height 7
click at [593, 381] on div "Add" at bounding box center [597, 456] width 12 height 7
click at [23, 230] on div at bounding box center [24, 230] width 8 height 8
click at [23, 145] on div at bounding box center [24, 146] width 8 height 8
click at [29, 233] on div at bounding box center [24, 230] width 16 height 16
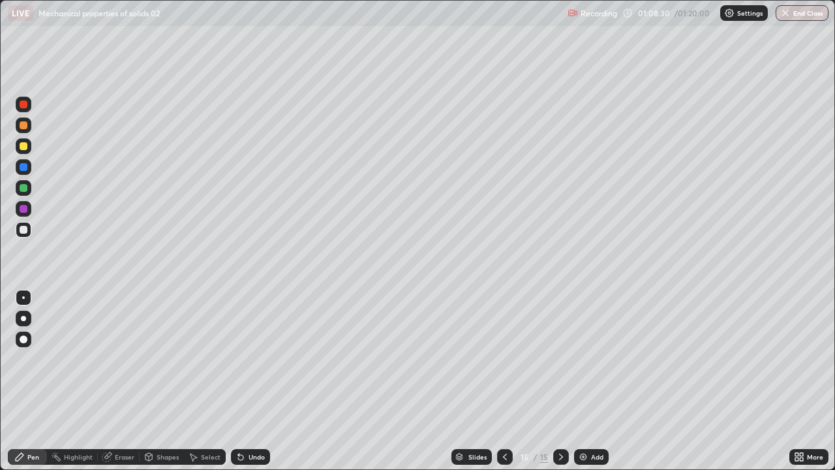
click at [27, 152] on div at bounding box center [24, 146] width 16 height 16
click at [26, 229] on div at bounding box center [24, 230] width 8 height 8
click at [591, 381] on div "Add" at bounding box center [591, 457] width 35 height 16
click at [21, 148] on div at bounding box center [24, 146] width 8 height 8
click at [504, 381] on icon at bounding box center [505, 457] width 10 height 10
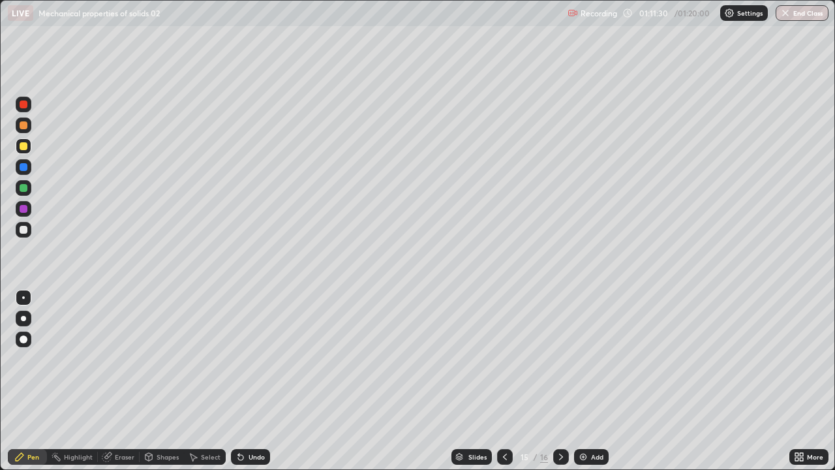
click at [562, 381] on div at bounding box center [561, 457] width 16 height 16
click at [245, 381] on div "Undo" at bounding box center [250, 457] width 39 height 16
click at [796, 13] on button "End Class" at bounding box center [802, 13] width 53 height 16
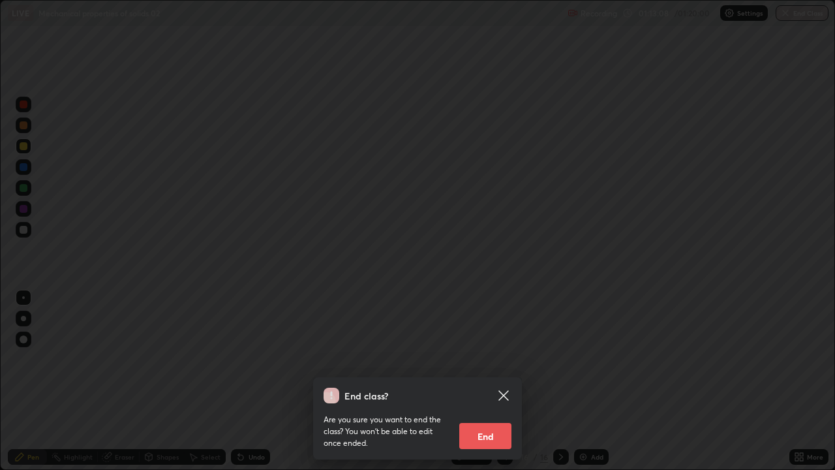
click at [484, 381] on button "End" at bounding box center [485, 436] width 52 height 26
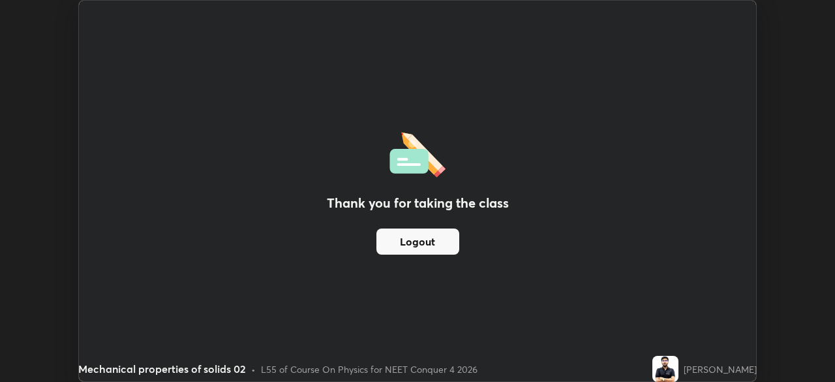
scroll to position [64869, 64415]
